Goal: Task Accomplishment & Management: Manage account settings

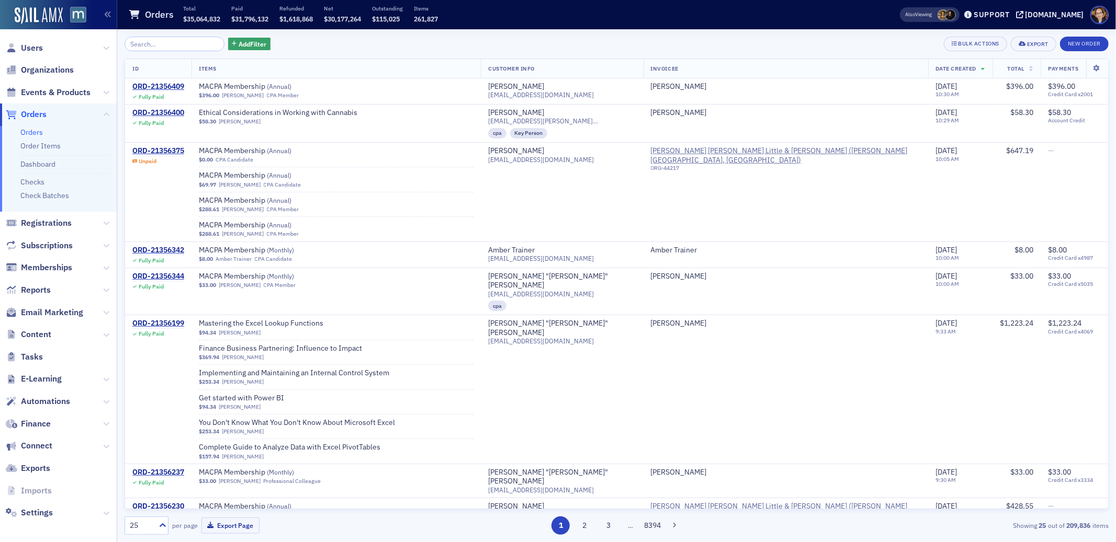
click at [37, 115] on span "Orders" at bounding box center [34, 115] width 26 height 12
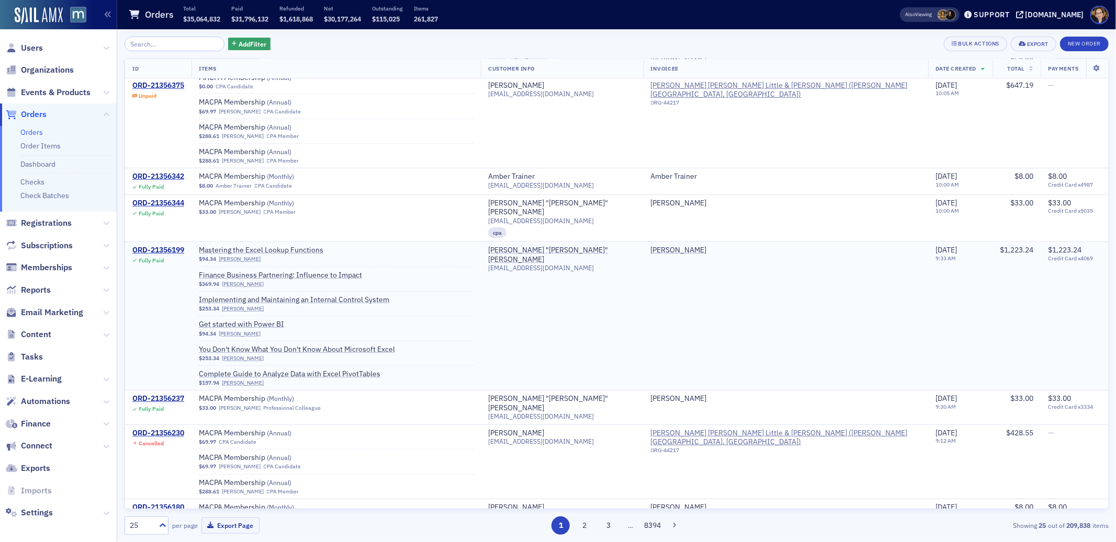
scroll to position [189, 0]
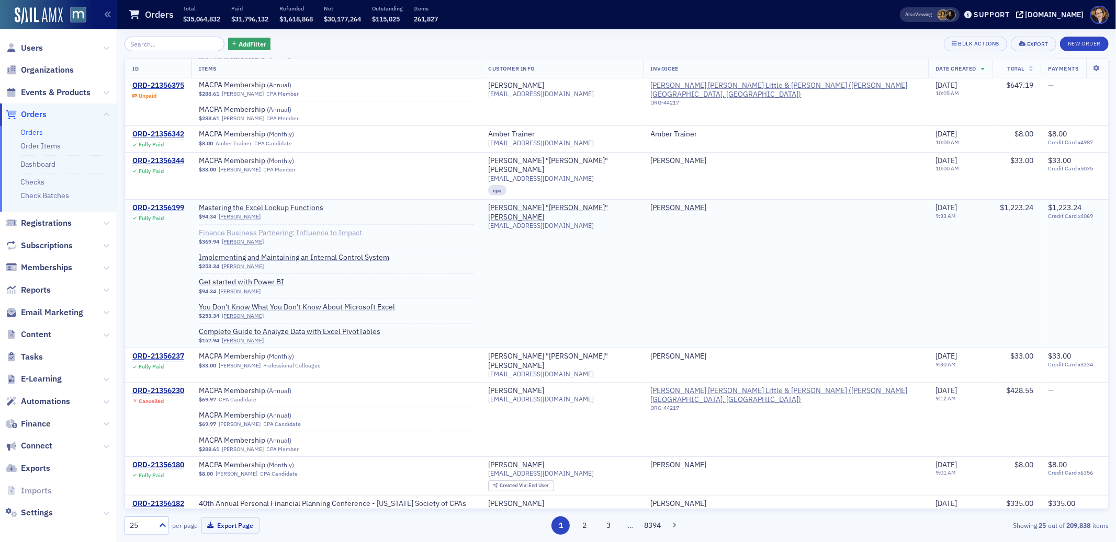
click at [322, 229] on span "Finance Business Partnering: Influence to Impact" at bounding box center [280, 233] width 163 height 9
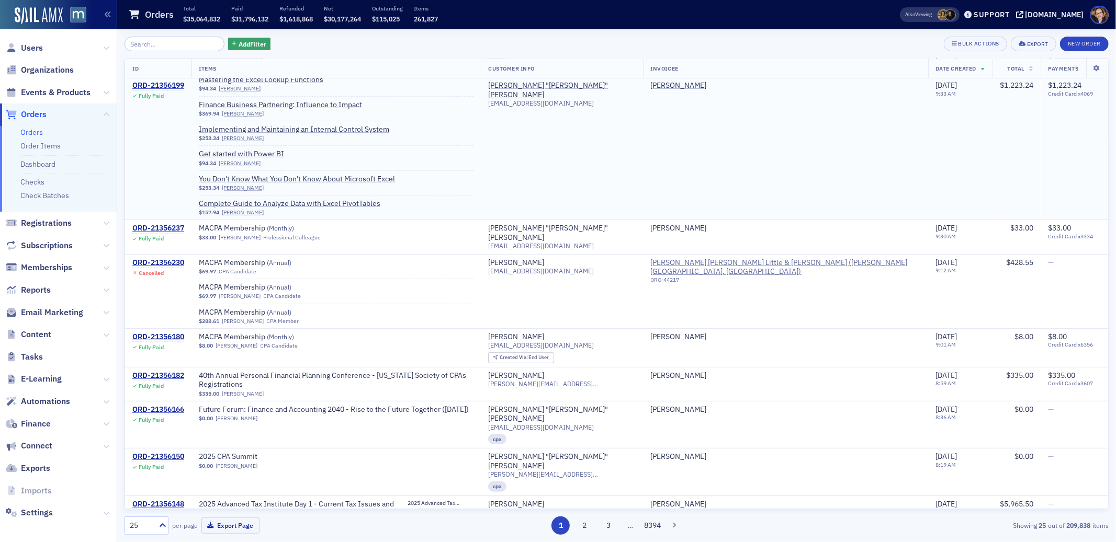
scroll to position [426, 0]
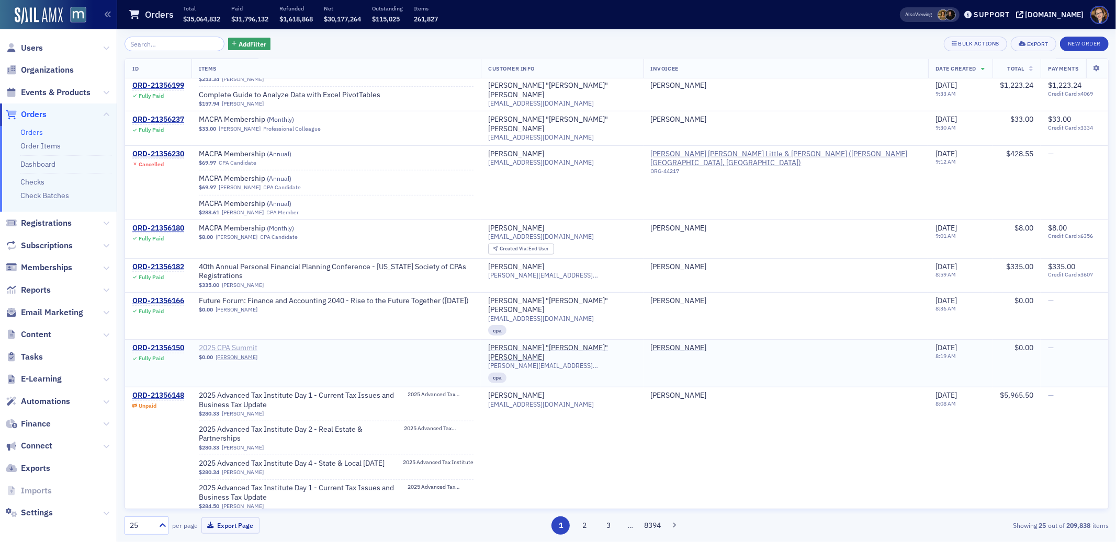
click at [251, 344] on span "2025 CPA Summit" at bounding box center [265, 348] width 132 height 9
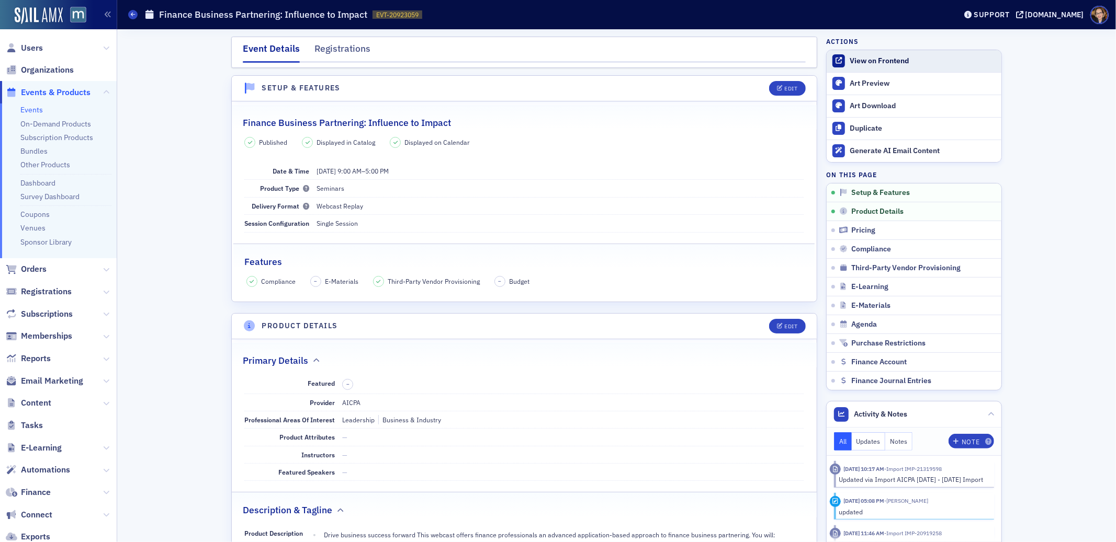
click at [889, 65] on div "View on Frontend" at bounding box center [922, 60] width 146 height 9
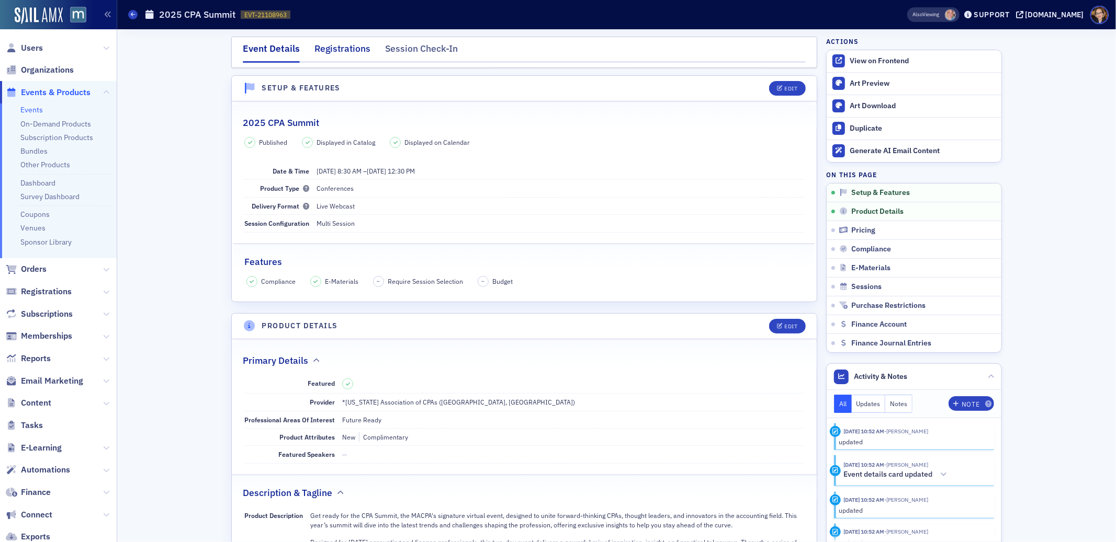
click at [324, 46] on div "Registrations" at bounding box center [342, 51] width 56 height 19
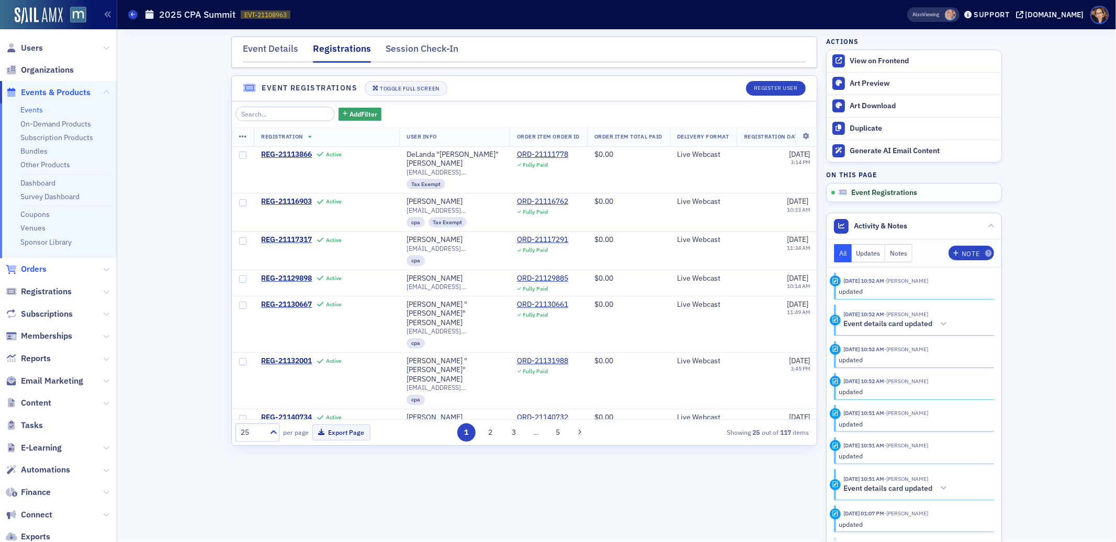
click at [30, 269] on span "Orders" at bounding box center [34, 270] width 26 height 12
